Goal: Task Accomplishment & Management: Manage account settings

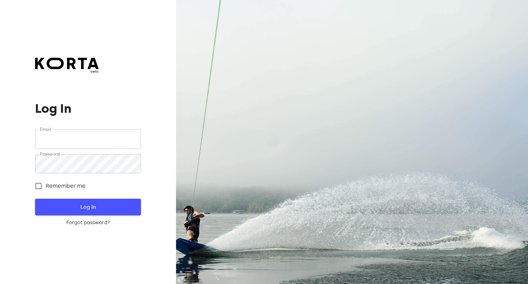
type input "[EMAIL_ADDRESS][DOMAIN_NAME]"
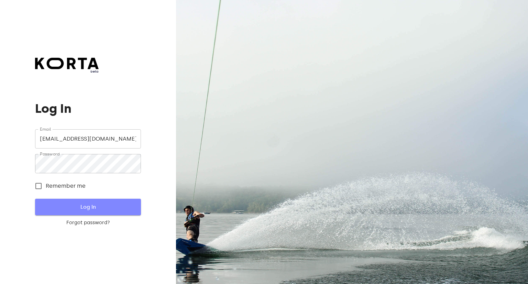
click at [90, 206] on span "Log In" at bounding box center [88, 206] width 84 height 9
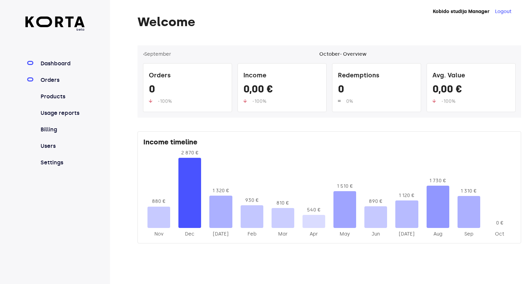
click at [52, 80] on link "Orders" at bounding box center [62, 80] width 46 height 8
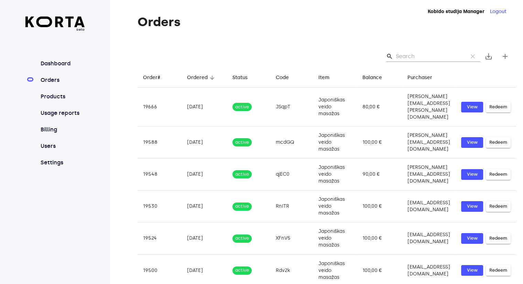
scroll to position [141, 0]
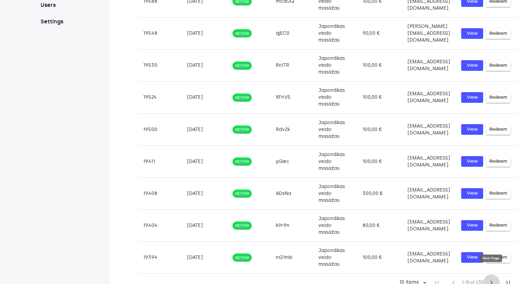
click at [490, 278] on span "chevron_right" at bounding box center [491, 282] width 8 height 8
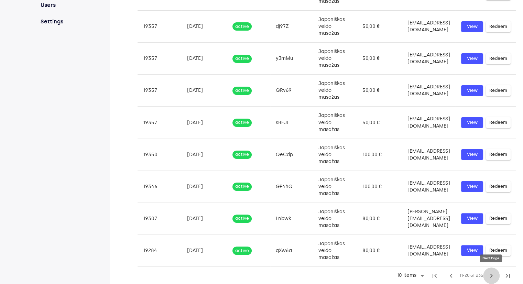
click at [490, 275] on span "chevron_right" at bounding box center [491, 276] width 8 height 8
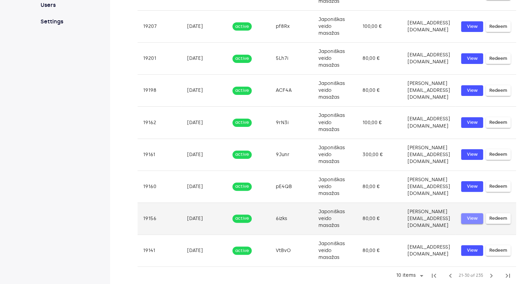
click at [467, 218] on span "View" at bounding box center [471, 219] width 15 height 8
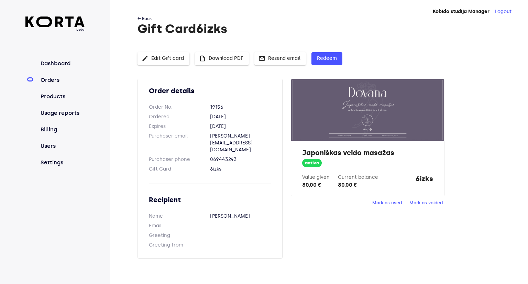
click at [142, 17] on link "← Back" at bounding box center [145, 18] width 14 height 5
